Goal: Information Seeking & Learning: Learn about a topic

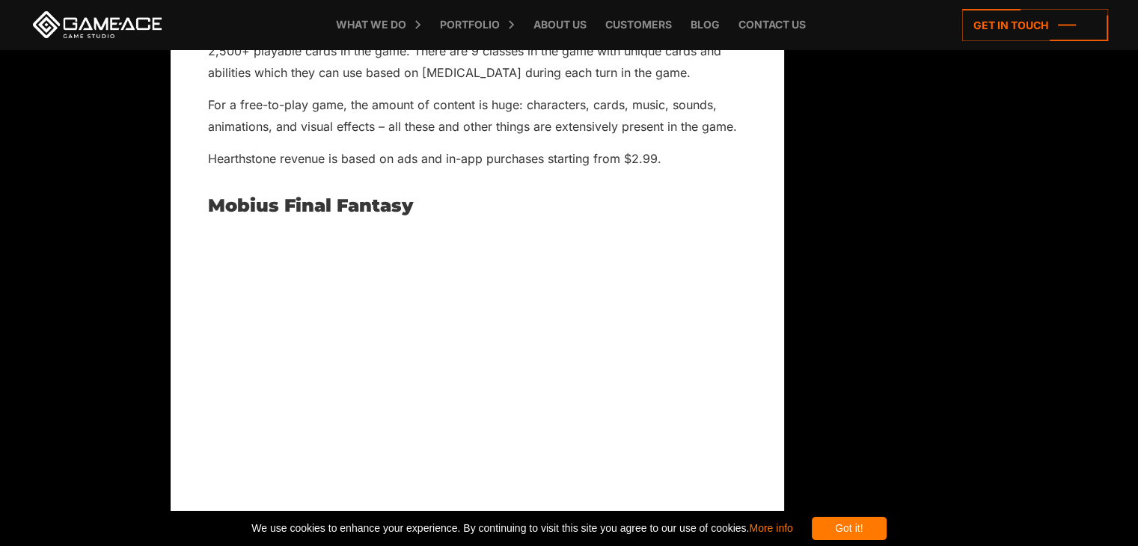
scroll to position [4260, 0]
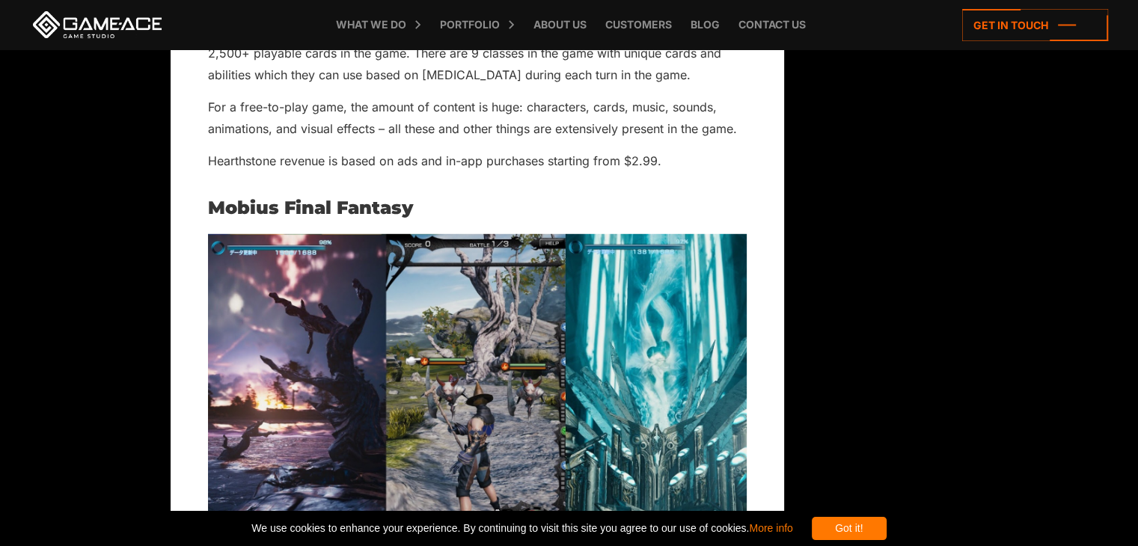
click at [354, 198] on h2 "Mobius Final Fantasy" at bounding box center [477, 207] width 539 height 19
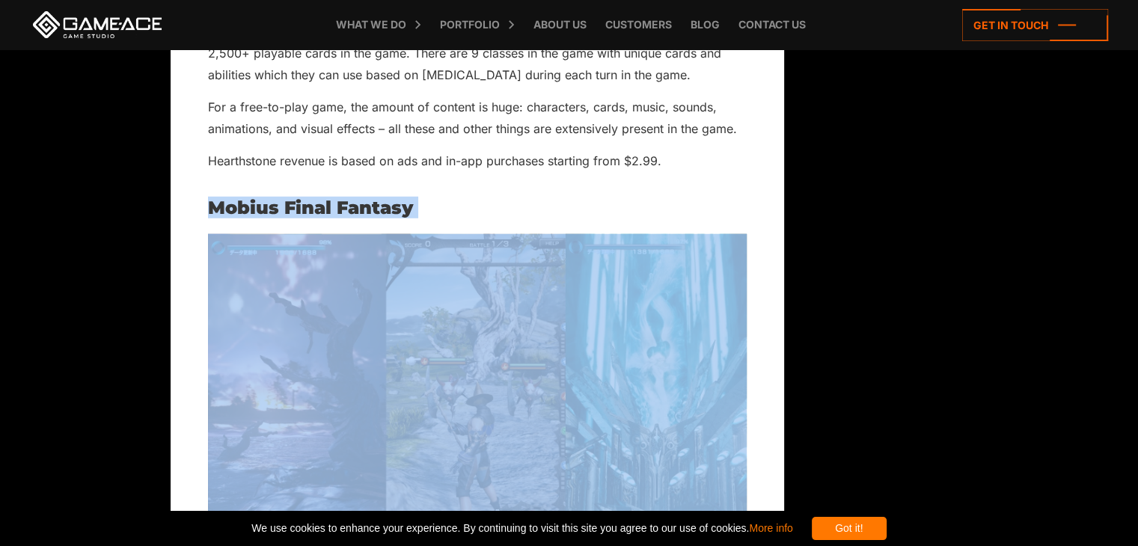
click at [354, 198] on h2 "Mobius Final Fantasy" at bounding box center [477, 207] width 539 height 19
copy div "Mobius Final Fantasy"
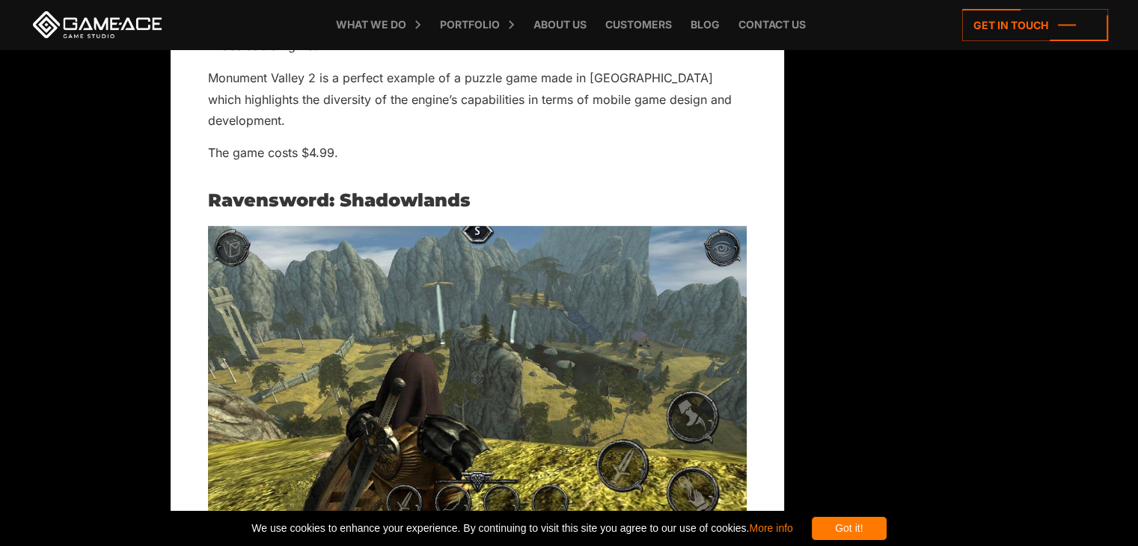
scroll to position [6429, 0]
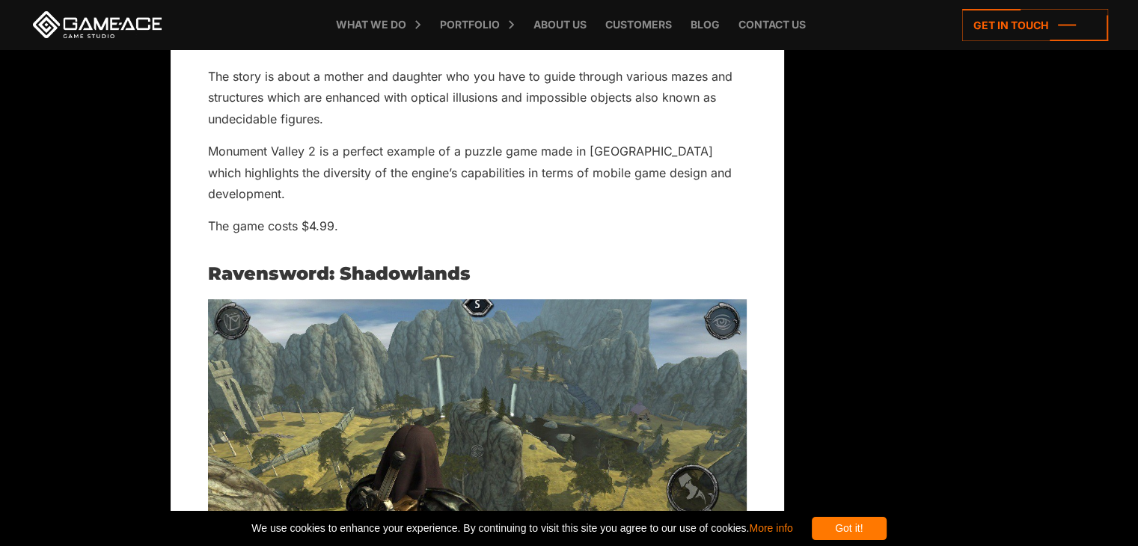
click at [394, 264] on h2 "Ravensword: Shadowlands" at bounding box center [477, 273] width 539 height 19
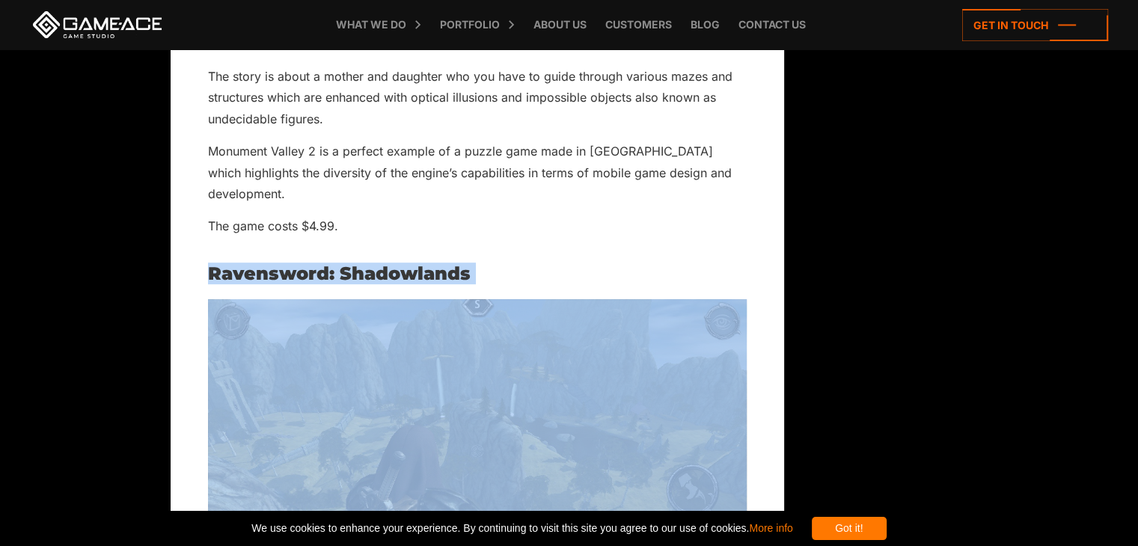
click at [394, 264] on h2 "Ravensword: Shadowlands" at bounding box center [477, 273] width 539 height 19
copy div "Ravensword: Shadowlands"
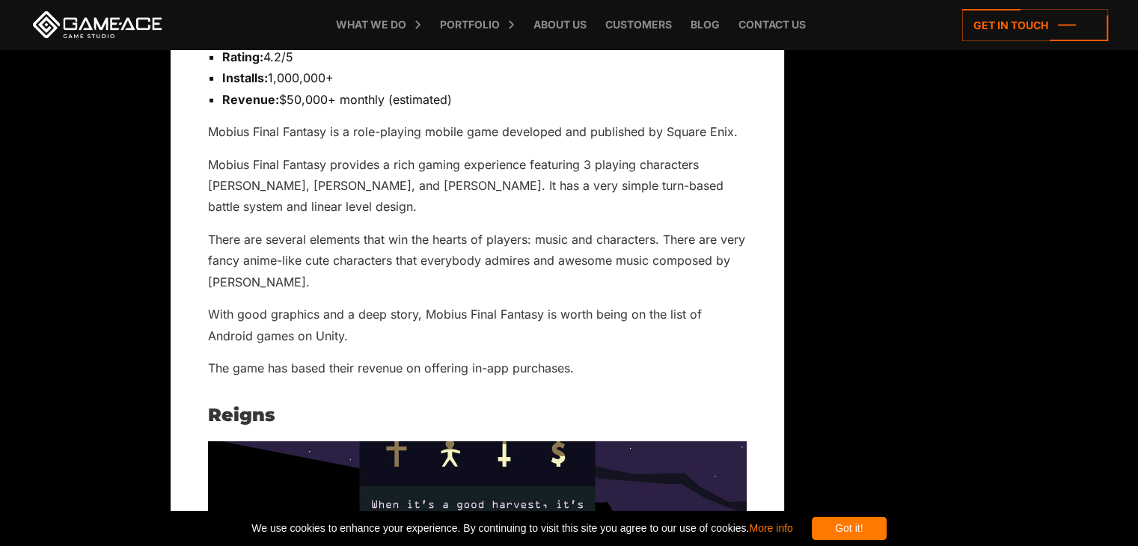
scroll to position [4783, 0]
click at [509, 303] on p "With good graphics and a deep story, Mobius Final Fantasy is worth being on the…" at bounding box center [477, 324] width 539 height 43
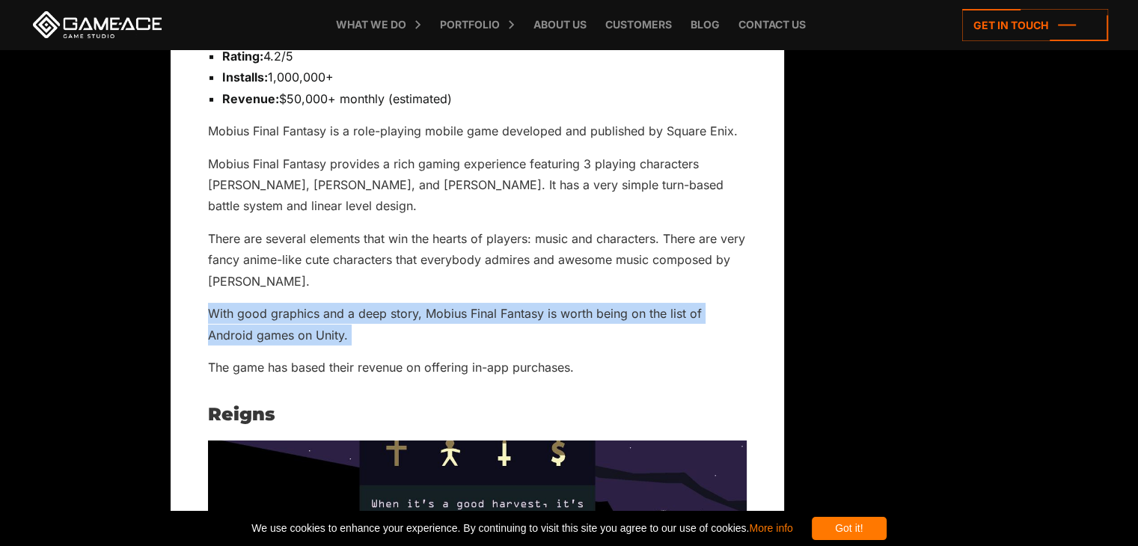
click at [509, 303] on p "With good graphics and a deep story, Mobius Final Fantasy is worth being on the…" at bounding box center [477, 324] width 539 height 43
